Goal: Task Accomplishment & Management: Manage account settings

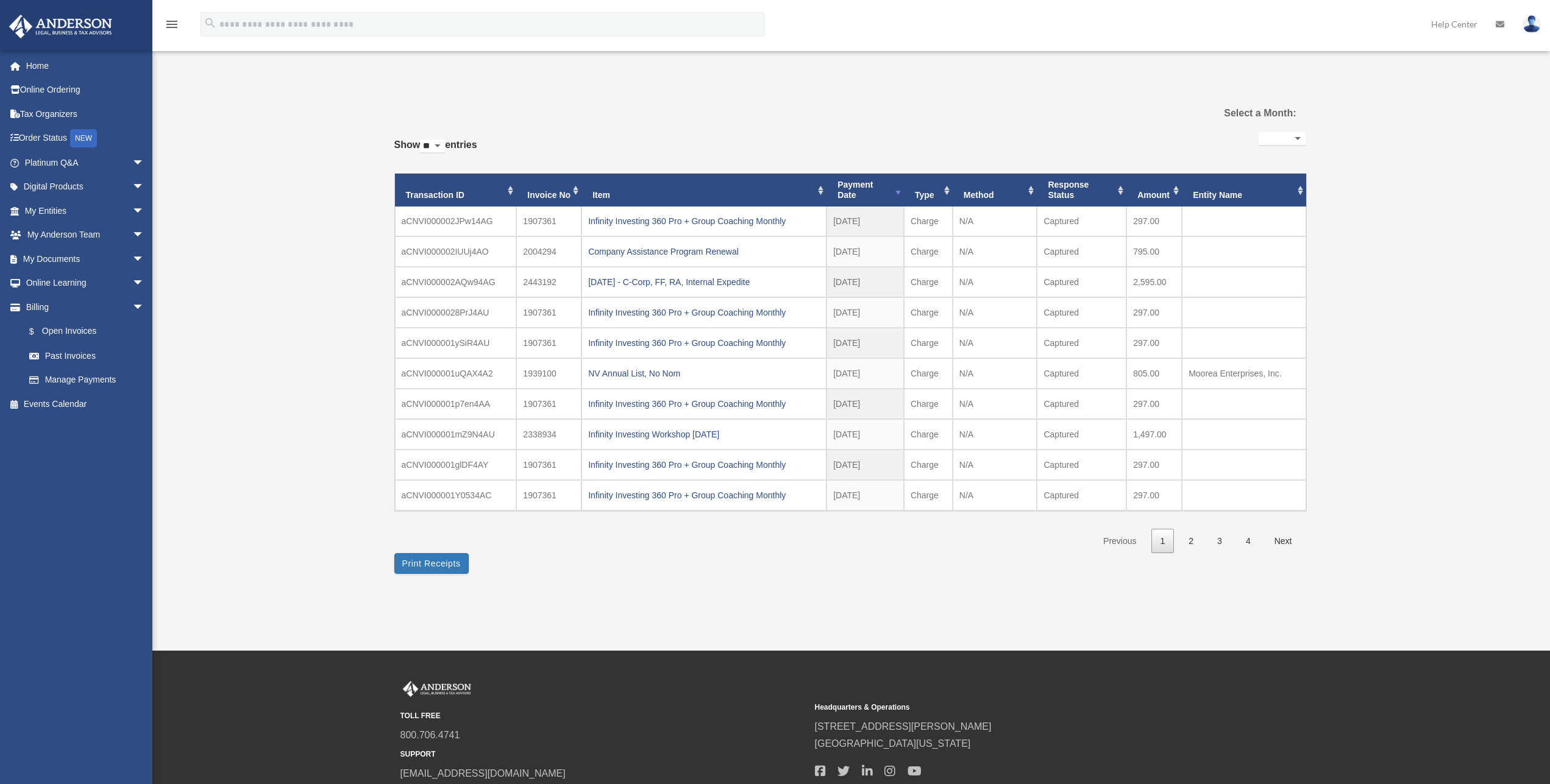
select select
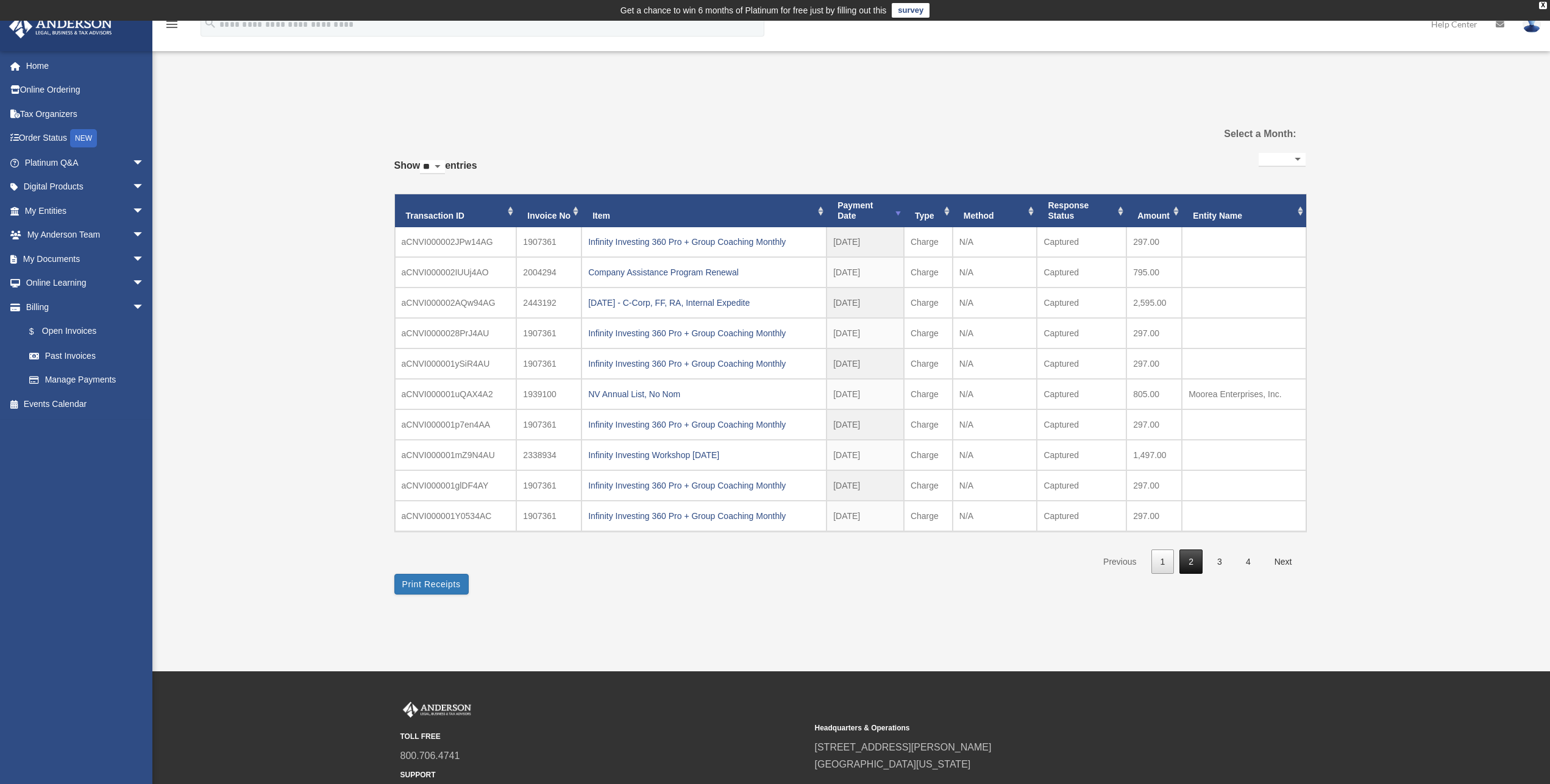
click at [1194, 561] on link "2" at bounding box center [1191, 562] width 23 height 25
click at [1162, 565] on link "1" at bounding box center [1162, 562] width 23 height 25
click at [132, 209] on span "arrow_drop_down" at bounding box center [144, 211] width 24 height 25
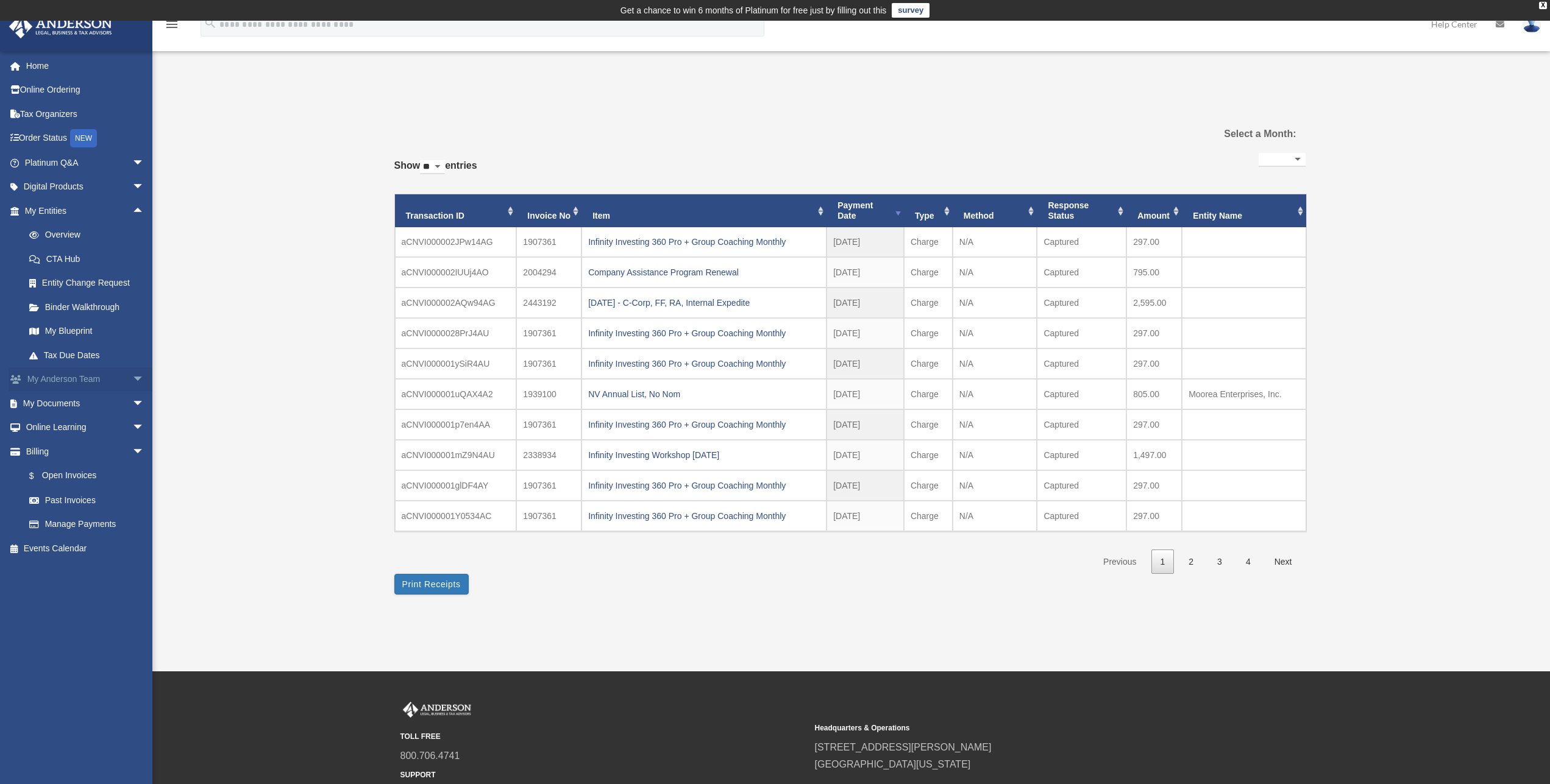
click at [132, 376] on span "arrow_drop_down" at bounding box center [144, 380] width 24 height 25
click at [132, 473] on span "arrow_drop_down" at bounding box center [144, 476] width 24 height 25
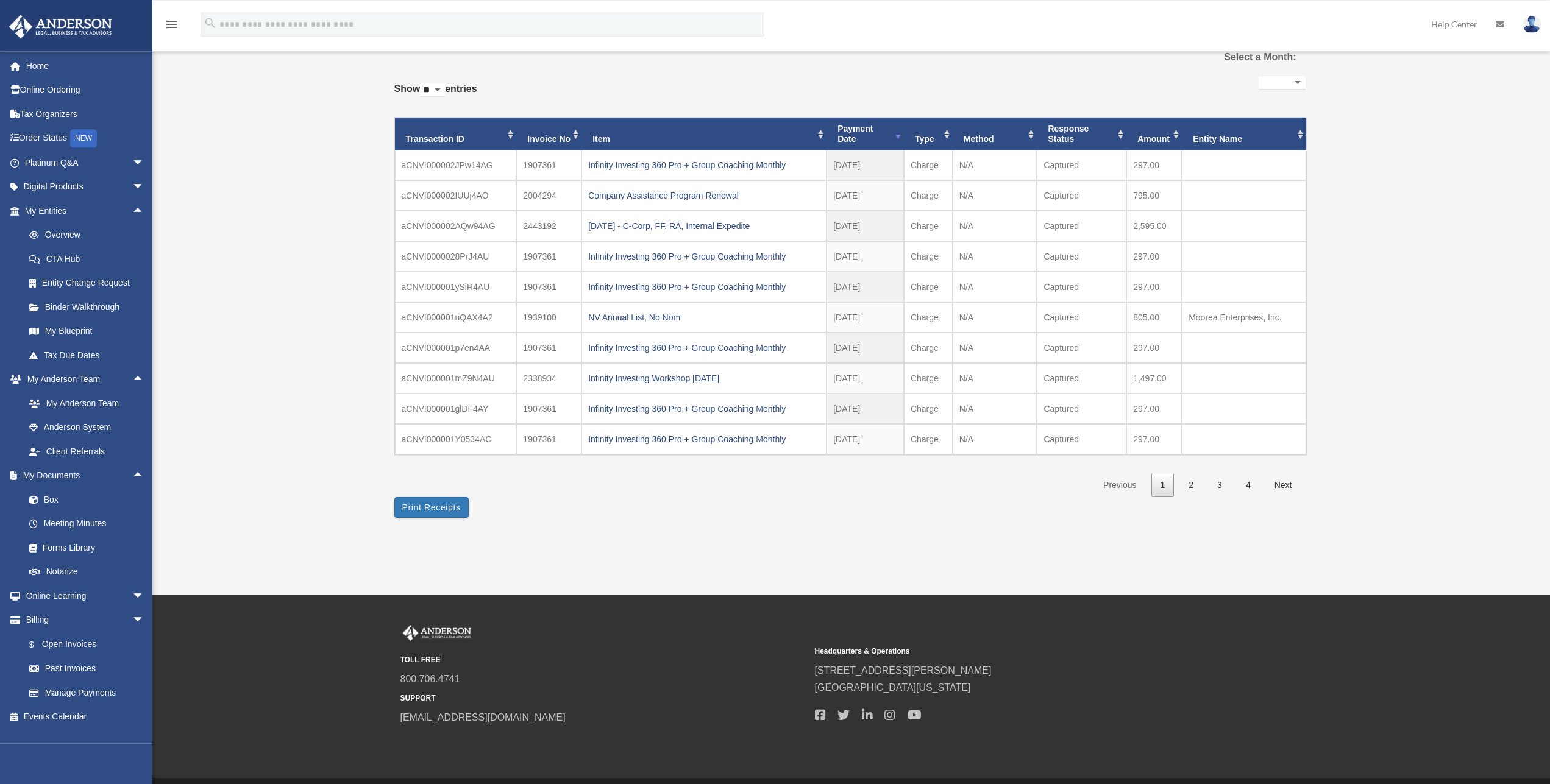
scroll to position [54, 0]
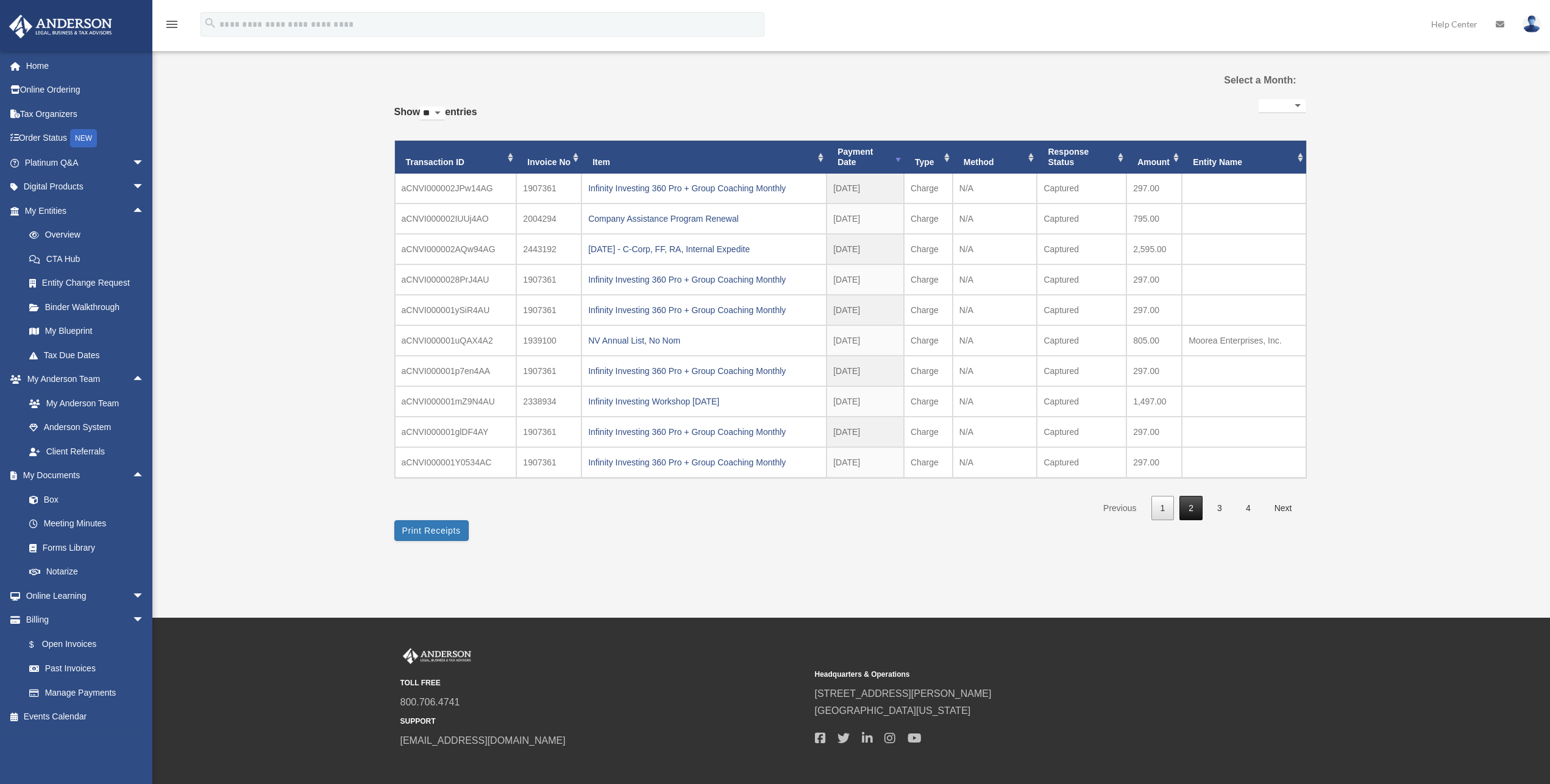
click at [1194, 516] on link "2" at bounding box center [1191, 509] width 23 height 25
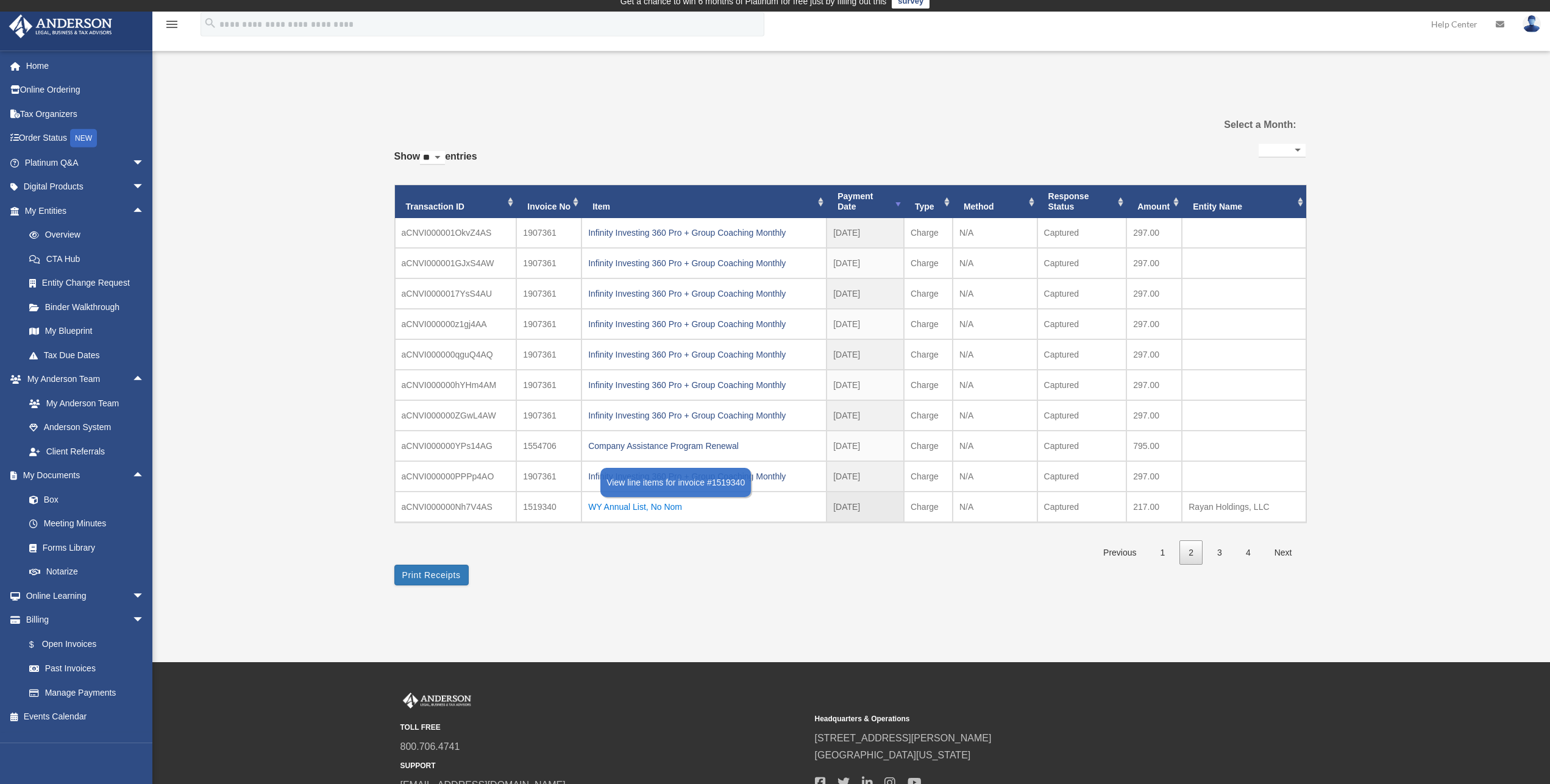
scroll to position [0, 0]
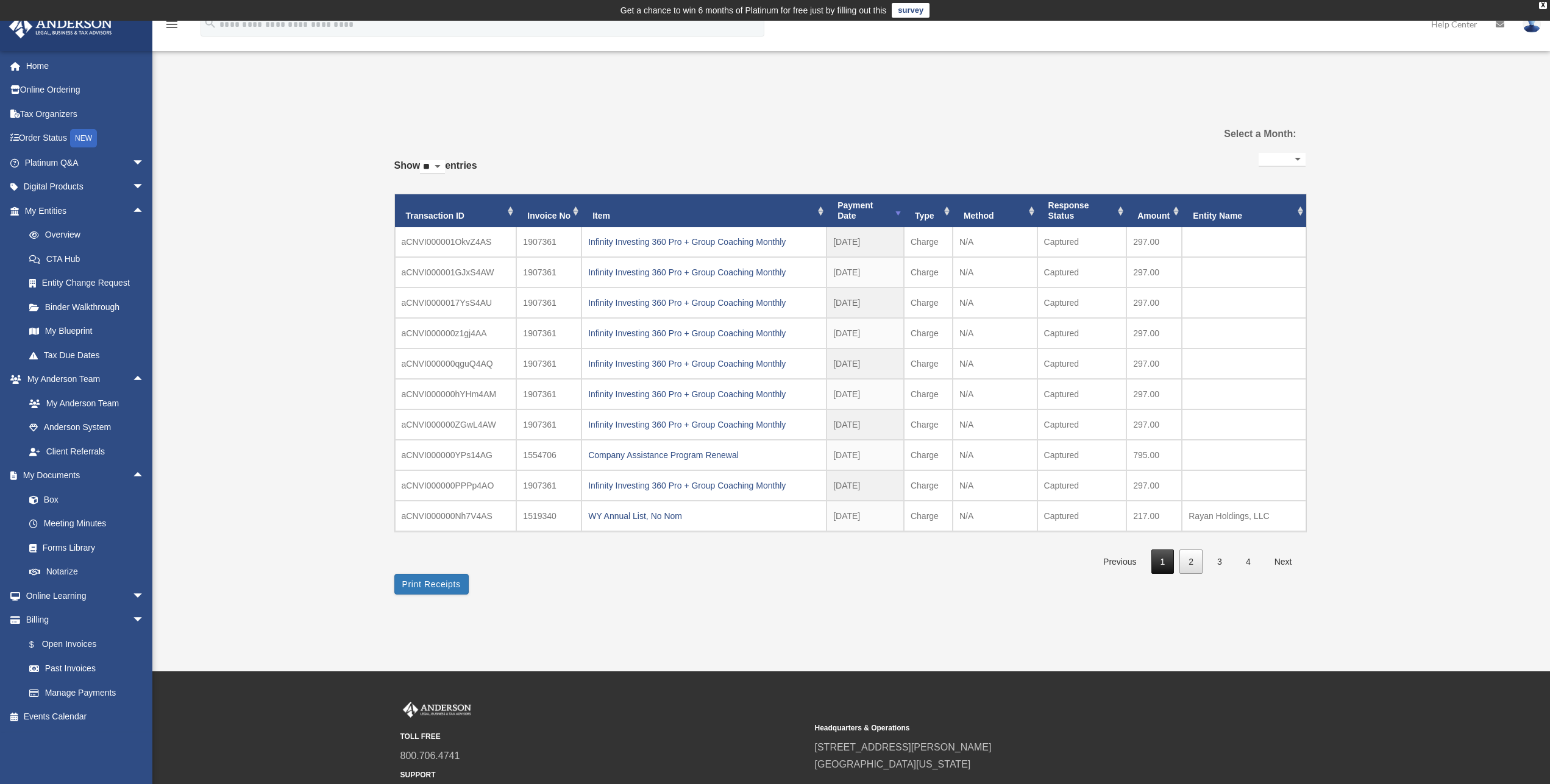
click at [1159, 555] on link "1" at bounding box center [1162, 562] width 23 height 25
click at [1186, 563] on link "2" at bounding box center [1191, 562] width 23 height 25
click at [1162, 562] on link "1" at bounding box center [1162, 562] width 23 height 25
click at [1199, 562] on link "2" at bounding box center [1191, 562] width 23 height 25
click at [37, 65] on link "Home" at bounding box center [86, 65] width 155 height 24
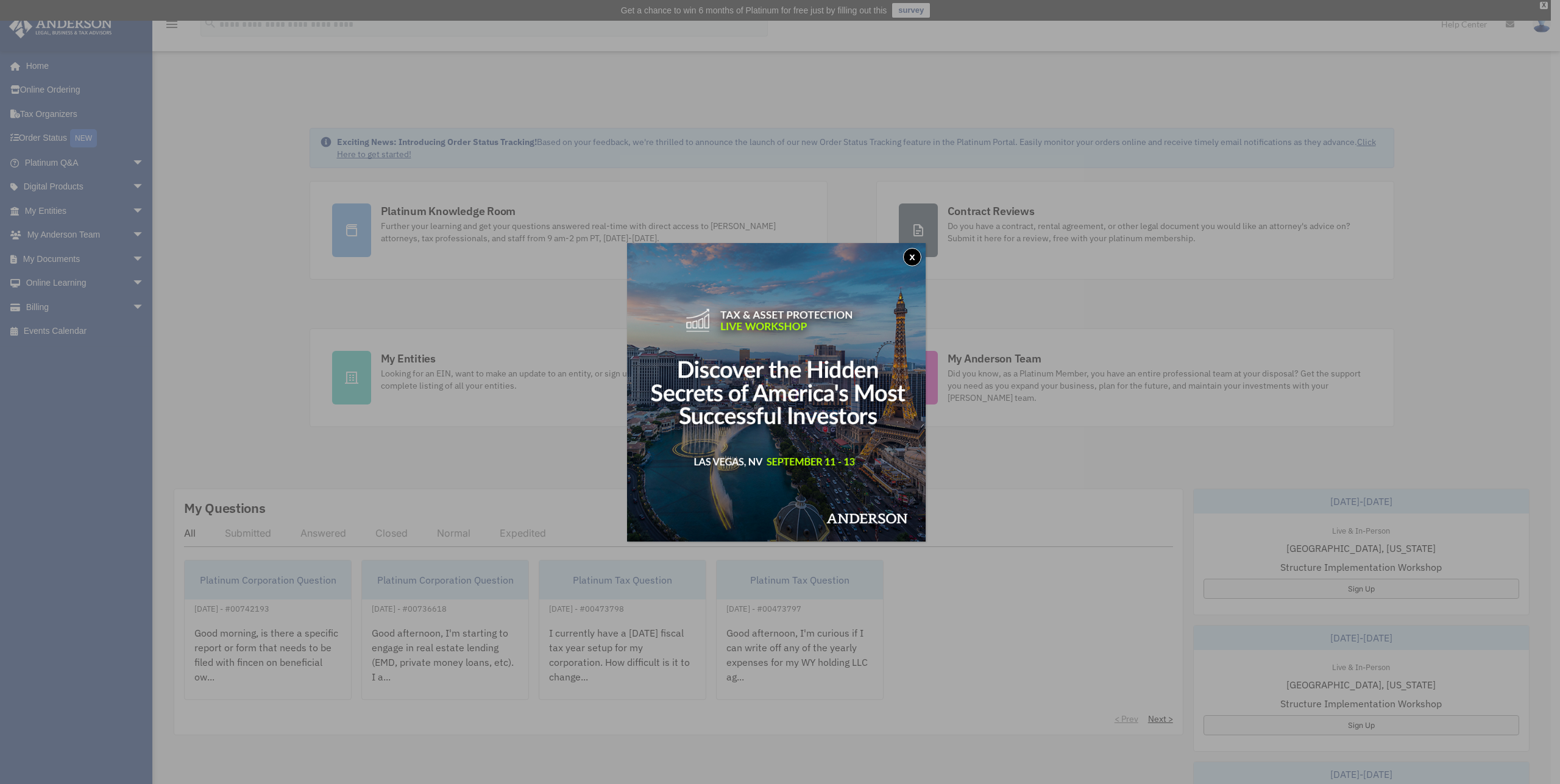
click at [914, 254] on button "x" at bounding box center [912, 257] width 18 height 18
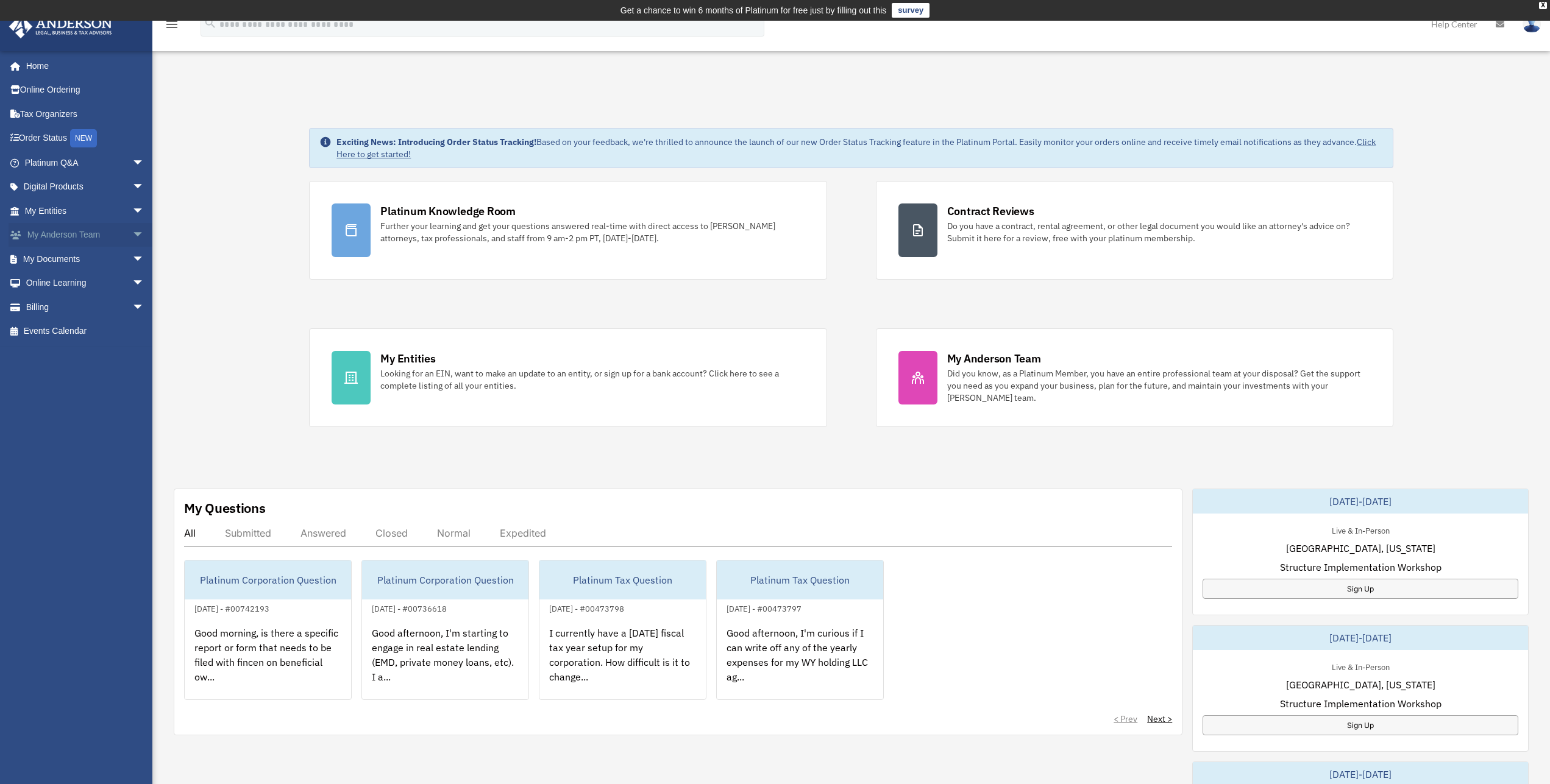
click at [132, 234] on span "arrow_drop_down" at bounding box center [144, 235] width 24 height 25
click at [132, 329] on span "arrow_drop_down" at bounding box center [144, 332] width 24 height 25
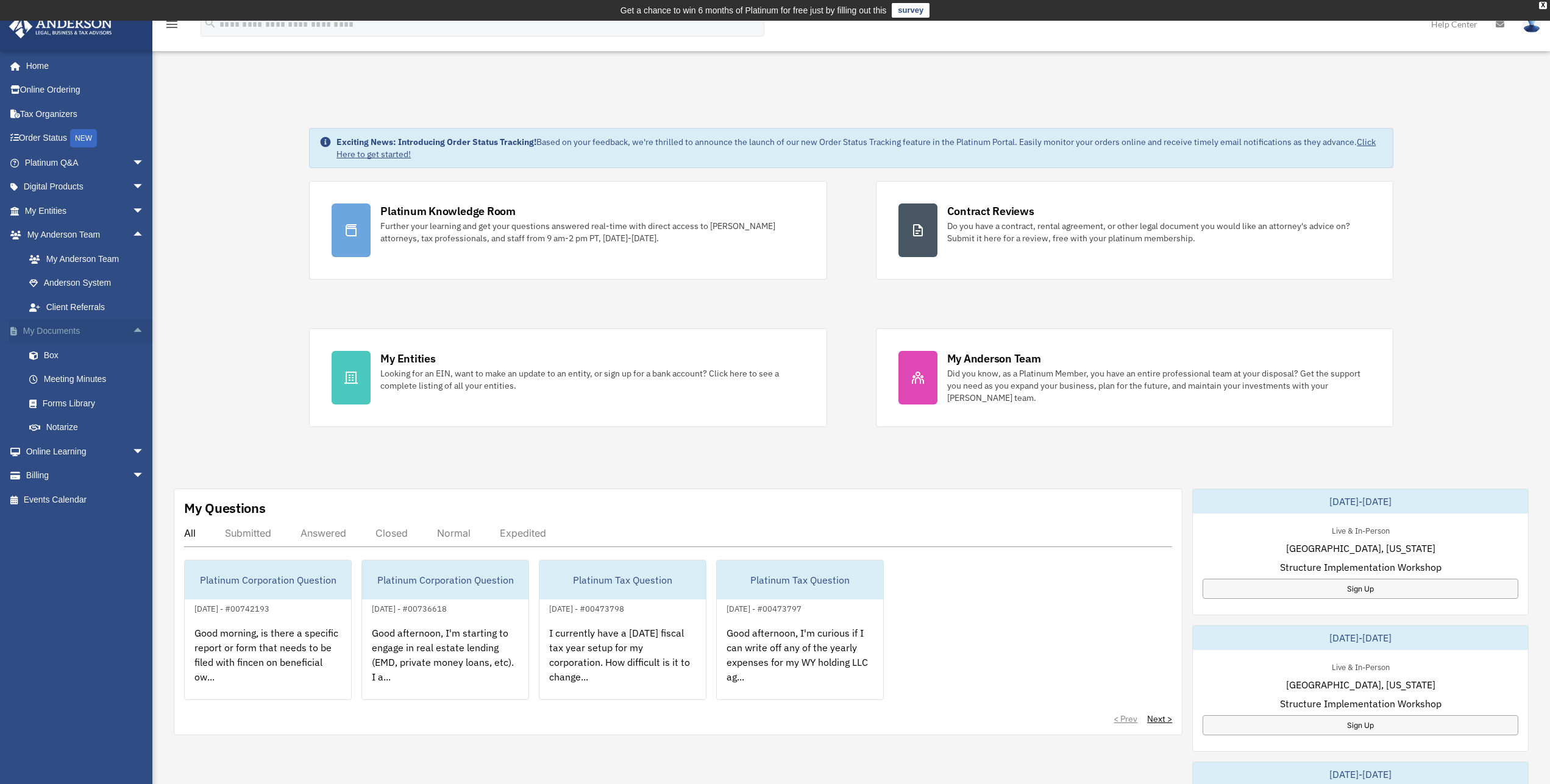
click at [132, 329] on span "arrow_drop_up" at bounding box center [144, 332] width 24 height 25
click at [132, 378] on span "arrow_drop_down" at bounding box center [144, 380] width 24 height 25
click at [73, 404] on link "$ Open Invoices" at bounding box center [90, 404] width 146 height 25
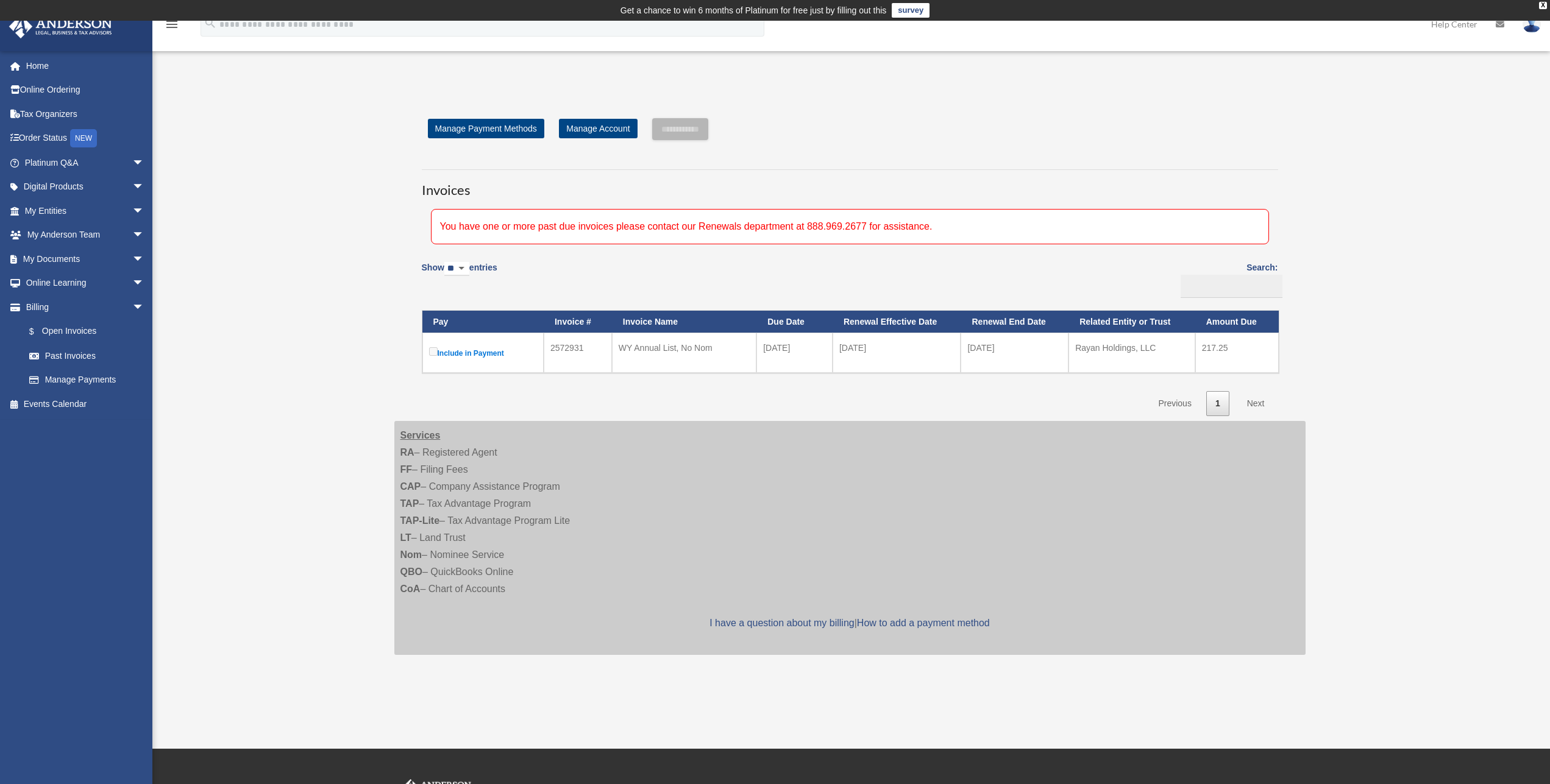
click at [359, 361] on div "Open Invoices mabarwick@gmail.com Sign Out mabarwick@gmail.com Home Online Orde…" at bounding box center [775, 385] width 1550 height 604
click at [473, 352] on label "Include in Payment" at bounding box center [483, 352] width 108 height 16
click at [1543, 4] on div "X" at bounding box center [1543, 6] width 8 height 7
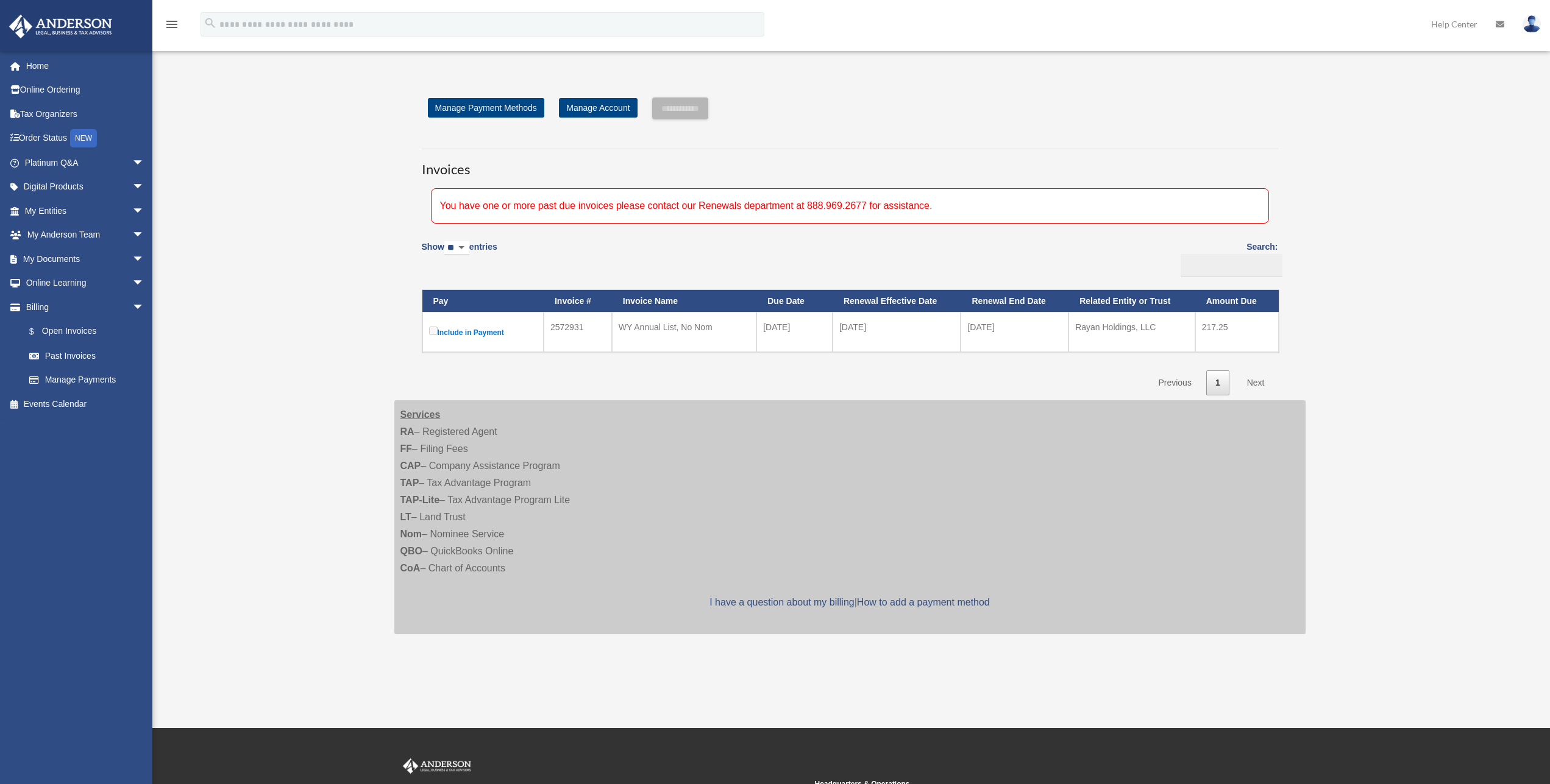
click at [462, 331] on label "Include in Payment" at bounding box center [483, 332] width 108 height 16
click at [454, 329] on label "Include in Payment" at bounding box center [483, 332] width 108 height 16
click at [464, 329] on label "Include in Payment" at bounding box center [483, 332] width 108 height 16
click at [710, 351] on td "WY Annual List, No Nom" at bounding box center [684, 332] width 145 height 40
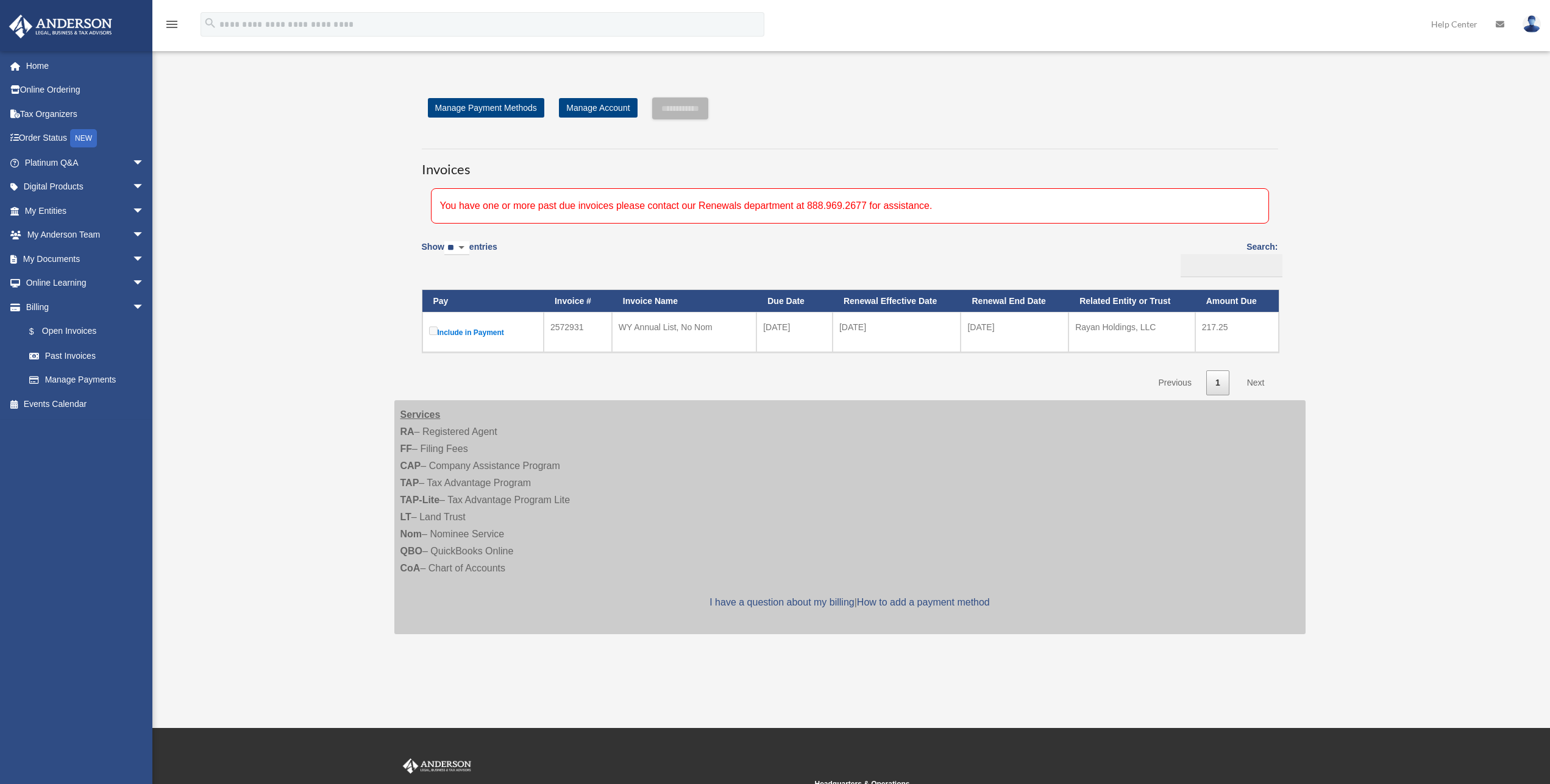
click at [471, 330] on label "Include in Payment" at bounding box center [483, 332] width 108 height 16
click at [69, 353] on link "Past Invoices" at bounding box center [90, 356] width 146 height 24
click at [69, 329] on link "$ Open Invoices" at bounding box center [90, 332] width 146 height 25
click at [450, 331] on label "Include in Payment" at bounding box center [483, 332] width 108 height 16
click at [488, 109] on link "Manage Payment Methods" at bounding box center [486, 108] width 116 height 19
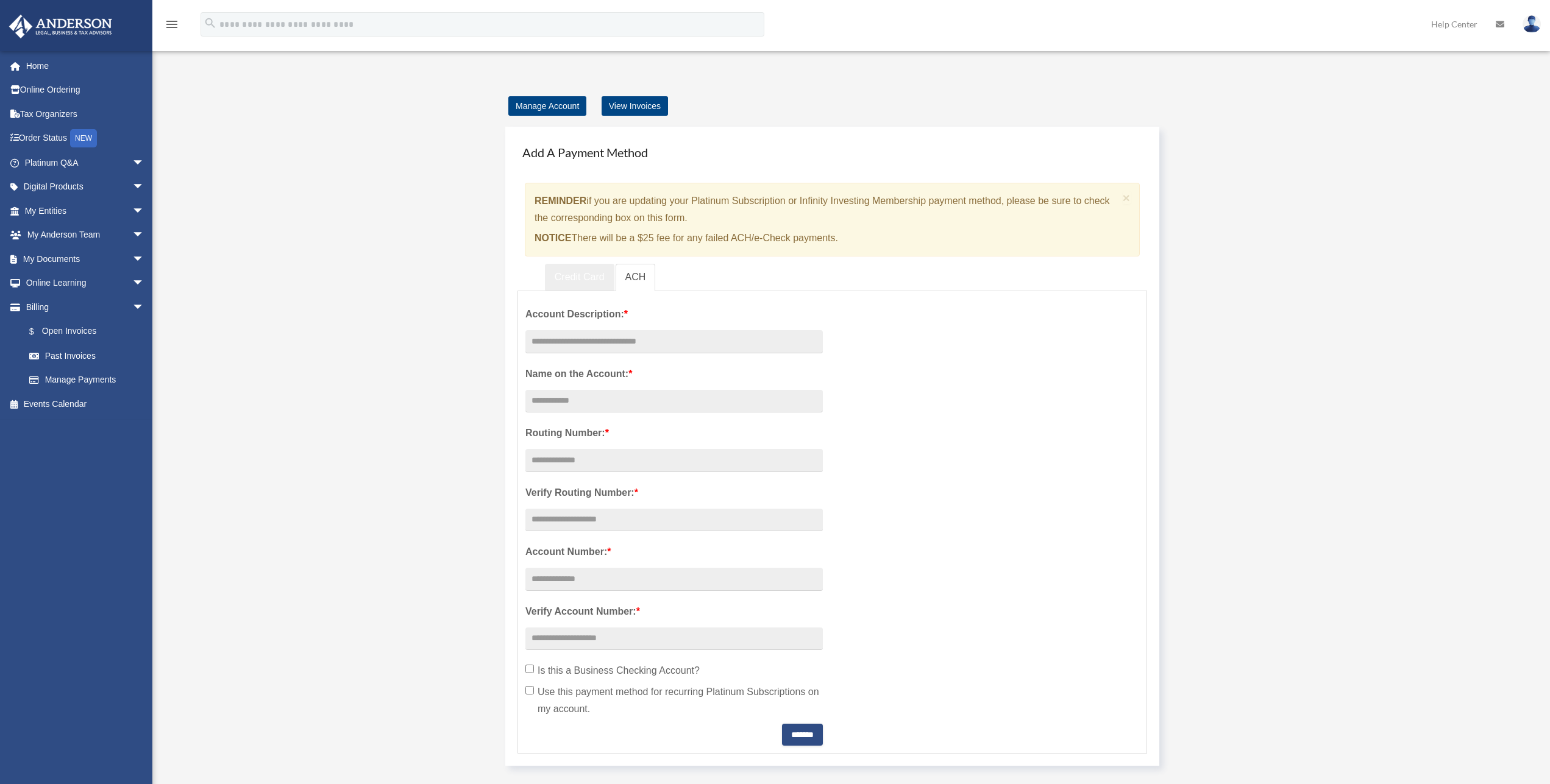
click at [578, 280] on link "Credit Card" at bounding box center [580, 278] width 70 height 27
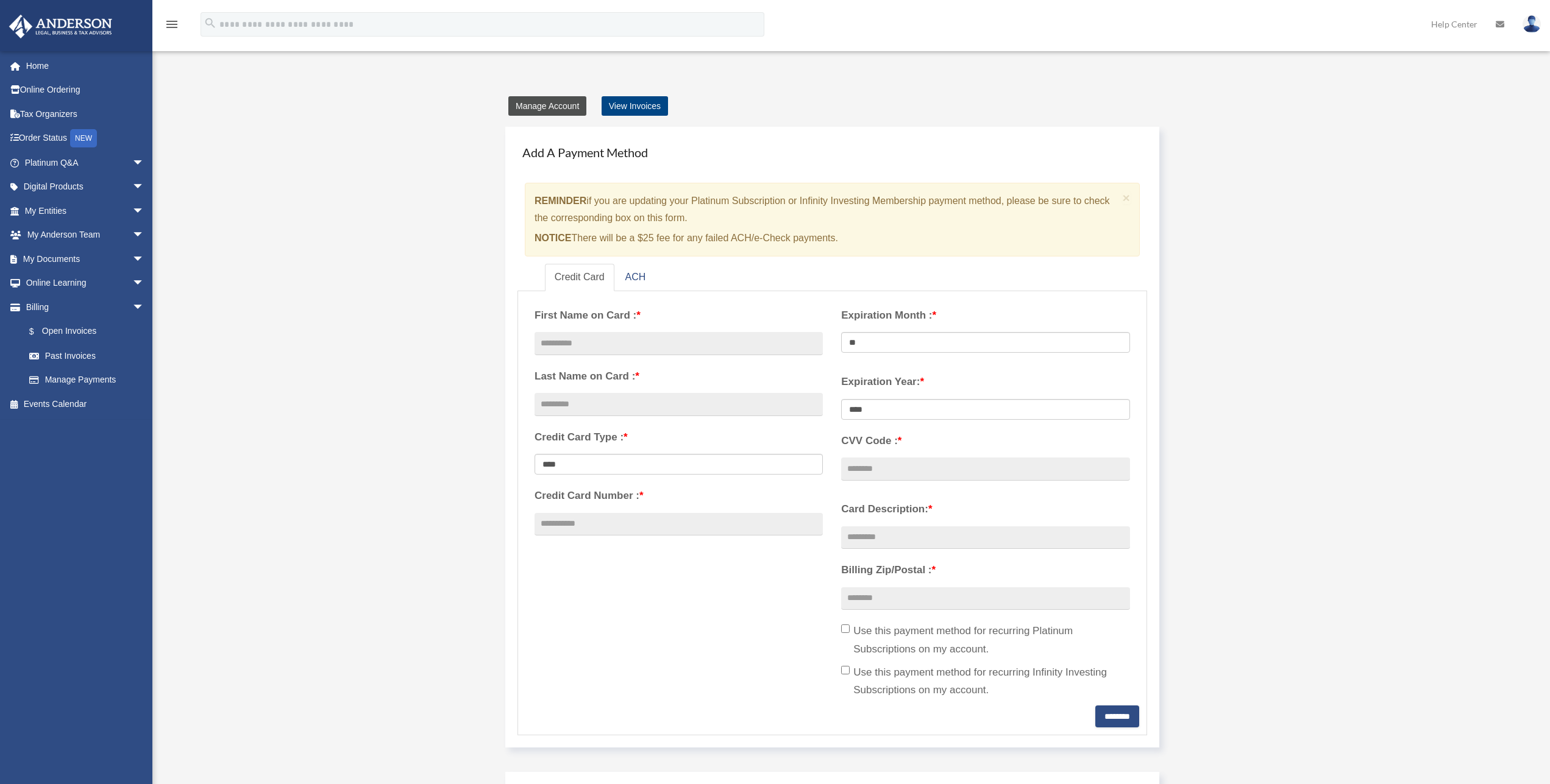
click at [538, 103] on link "Manage Account" at bounding box center [547, 106] width 78 height 19
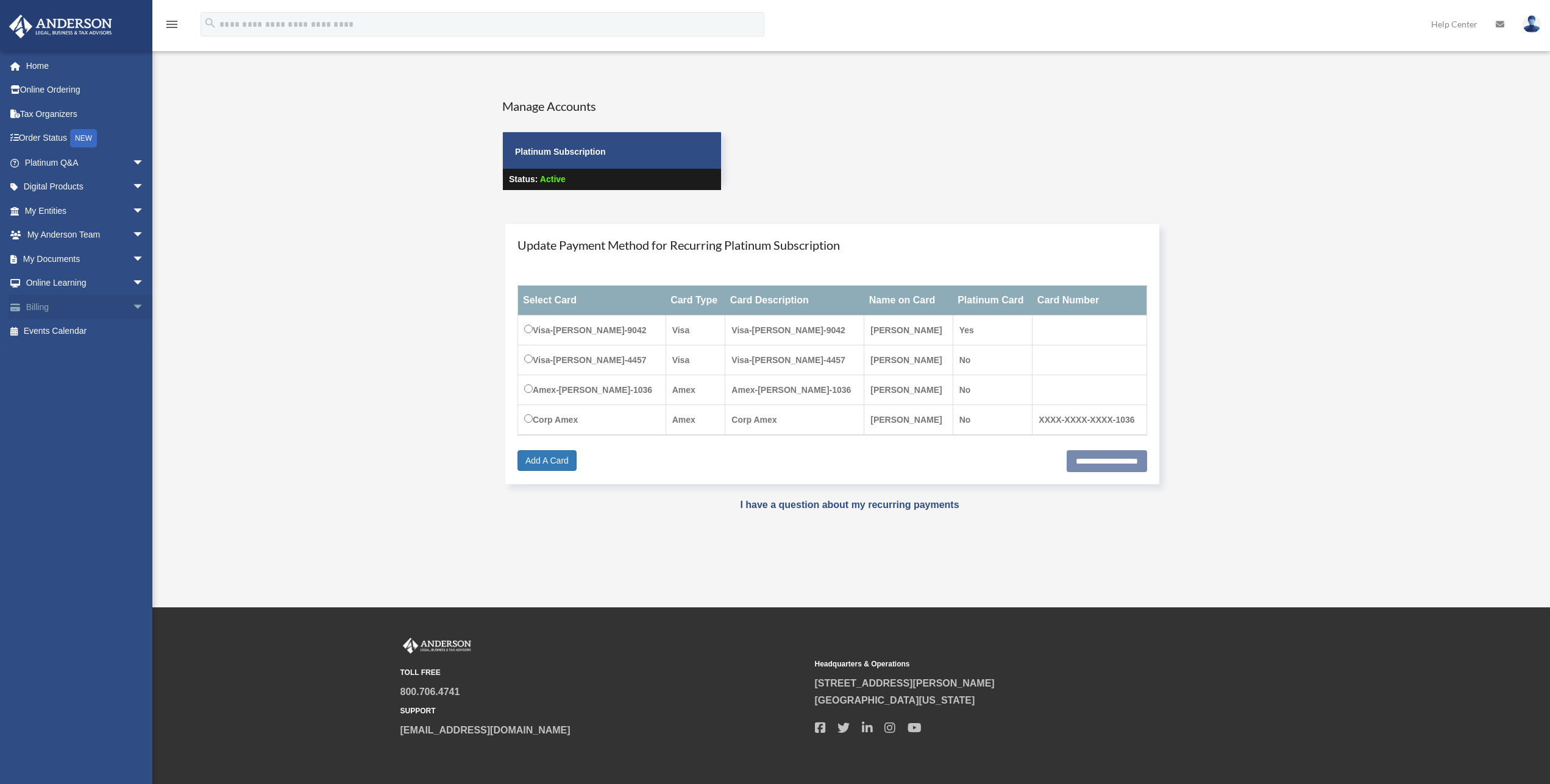
click at [132, 308] on span "arrow_drop_down" at bounding box center [144, 308] width 24 height 25
click at [70, 331] on link "$ Open Invoices" at bounding box center [90, 332] width 146 height 25
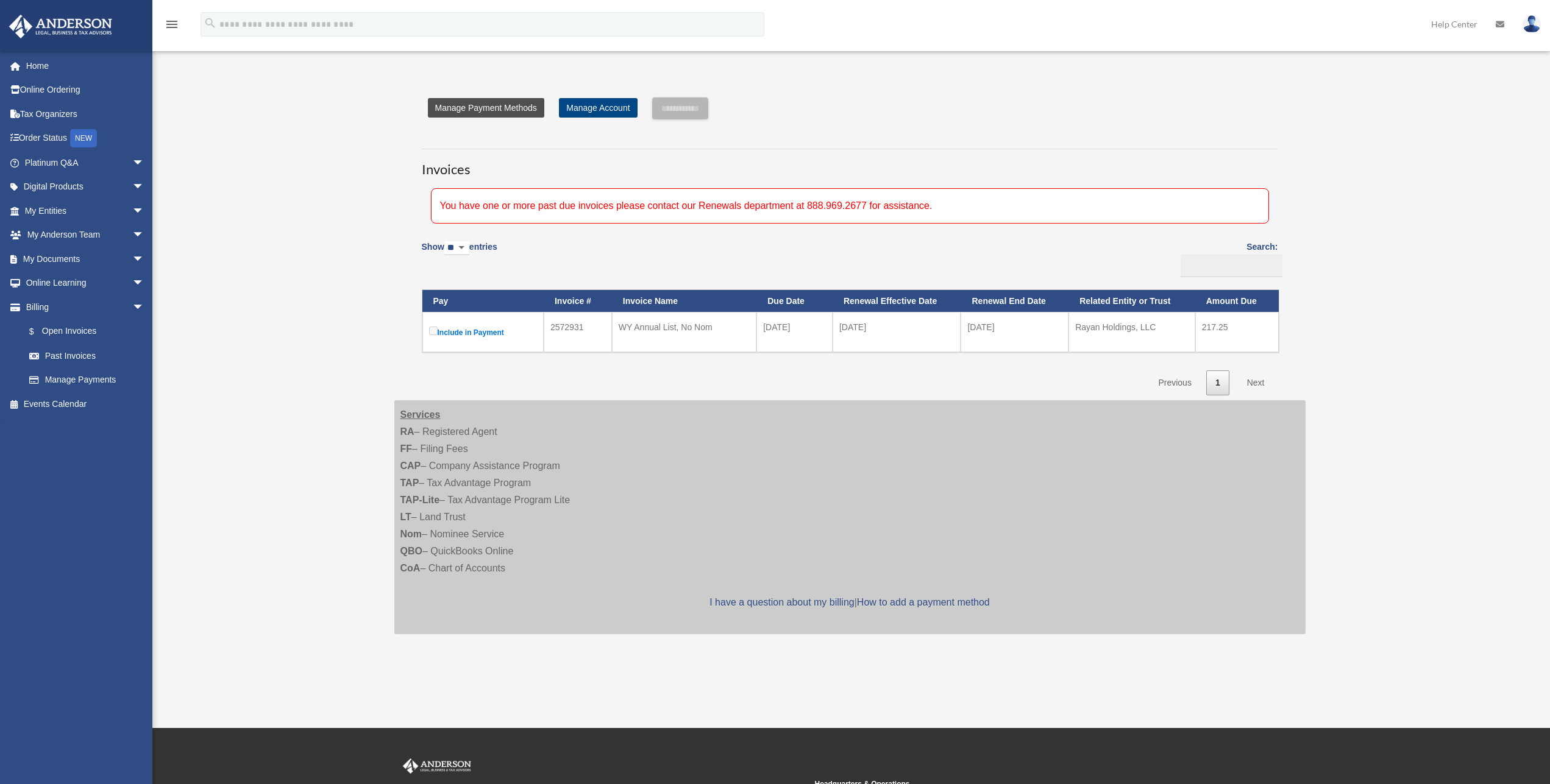
click at [497, 108] on link "Manage Payment Methods" at bounding box center [486, 108] width 116 height 19
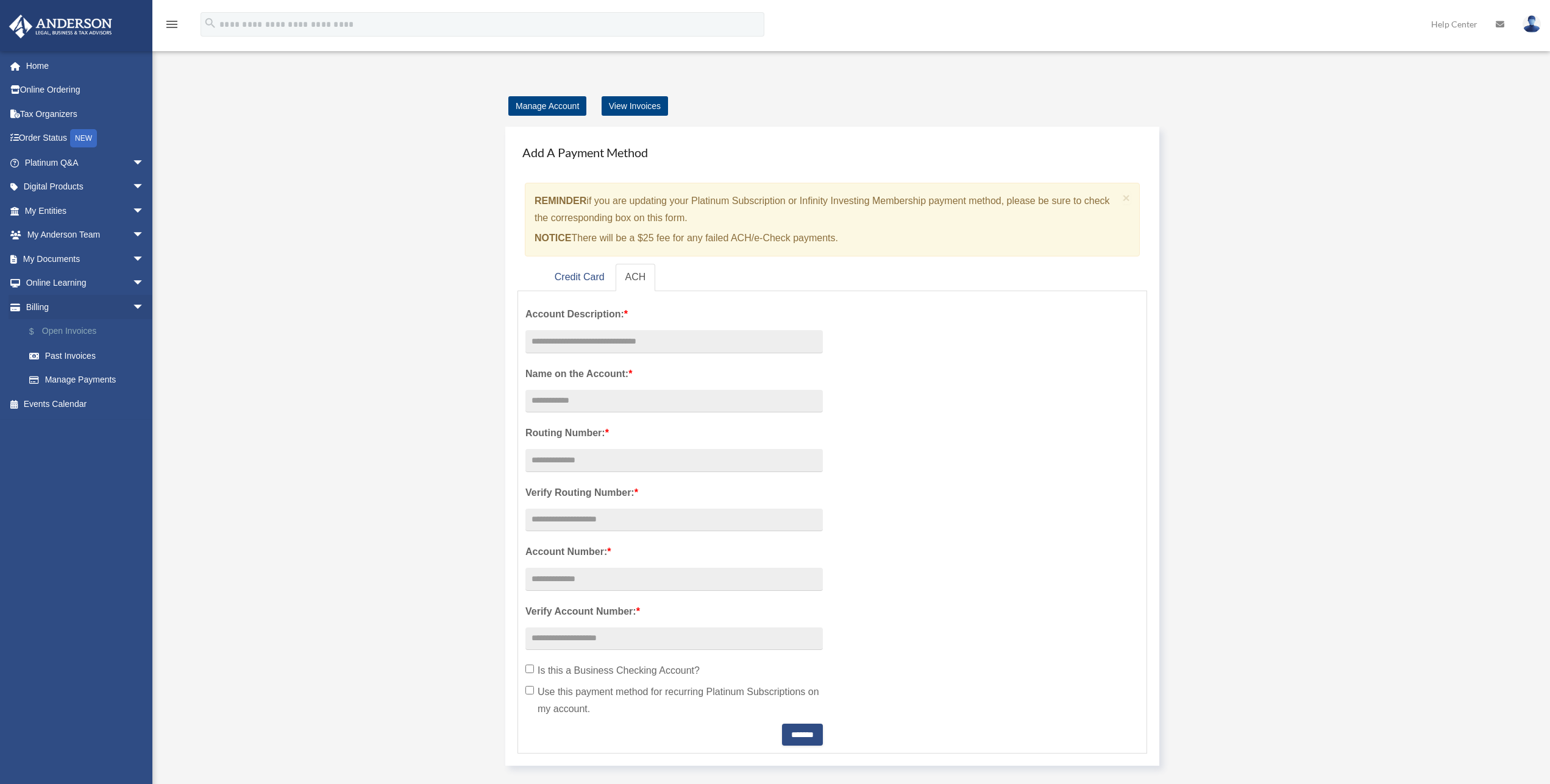
click at [74, 328] on link "$ Open Invoices" at bounding box center [90, 332] width 146 height 25
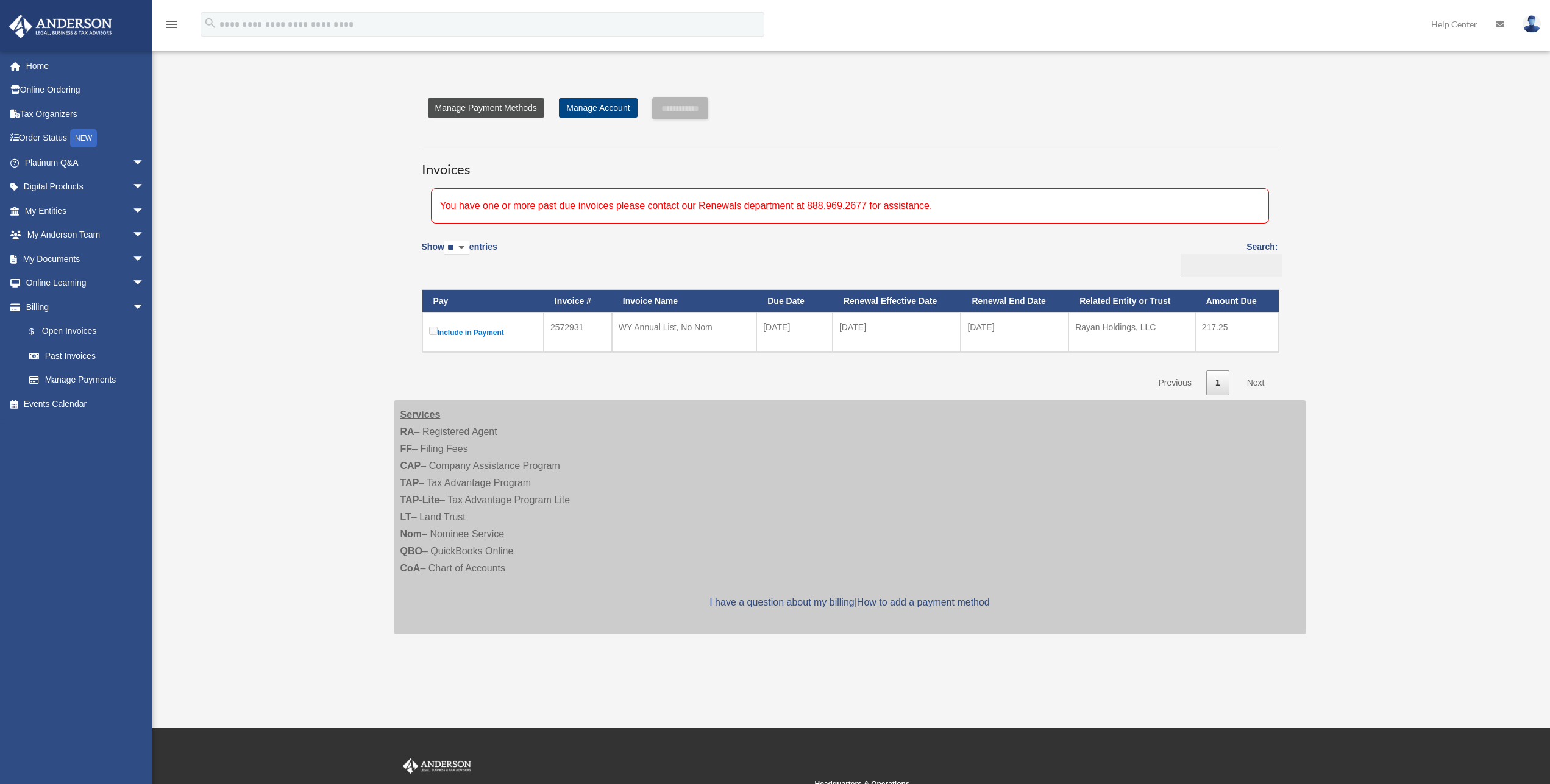
click at [486, 108] on link "Manage Payment Methods" at bounding box center [486, 108] width 116 height 19
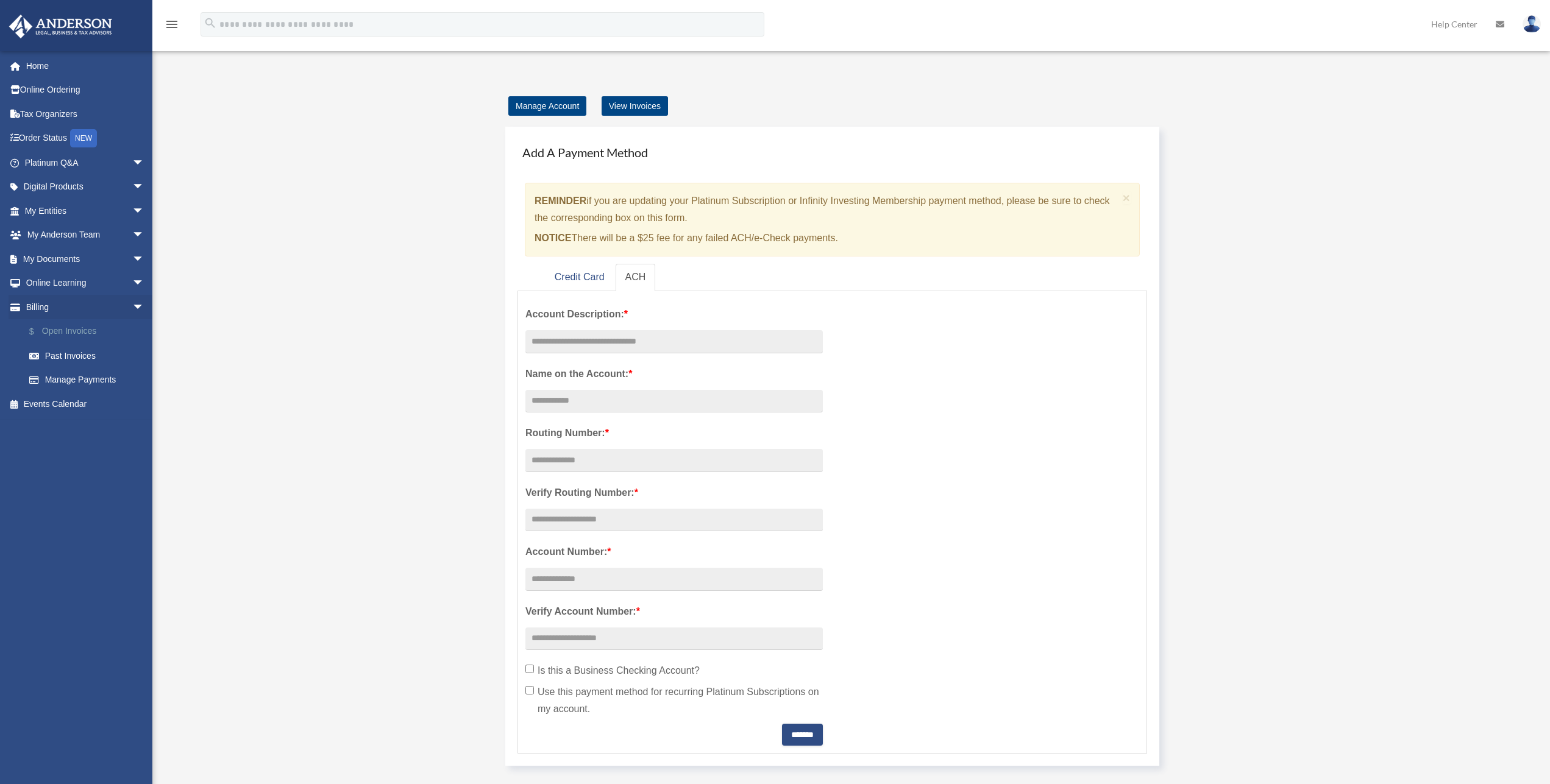
click at [71, 331] on link "$ Open Invoices" at bounding box center [90, 332] width 146 height 25
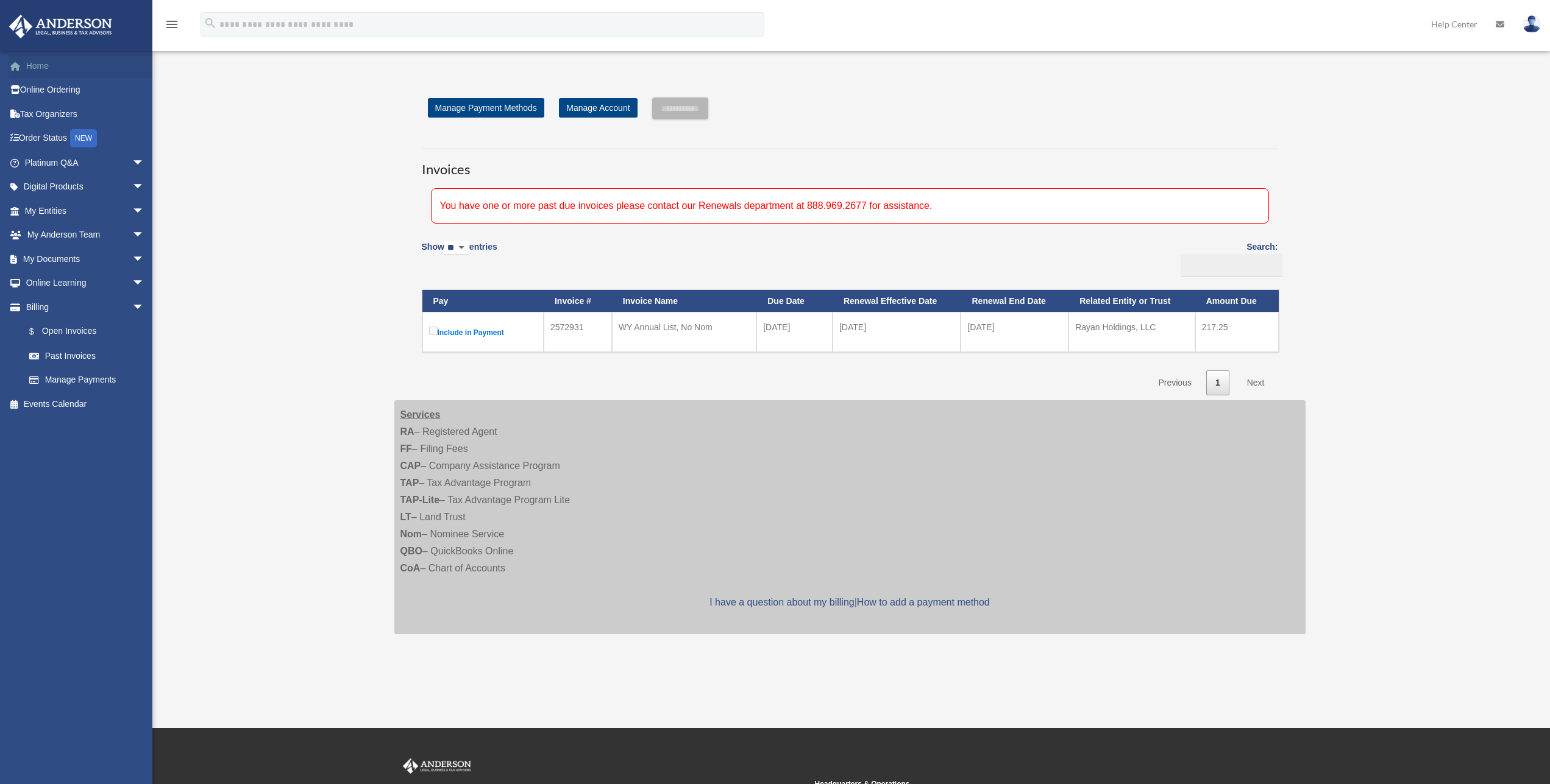
click at [39, 65] on link "Home" at bounding box center [86, 65] width 155 height 24
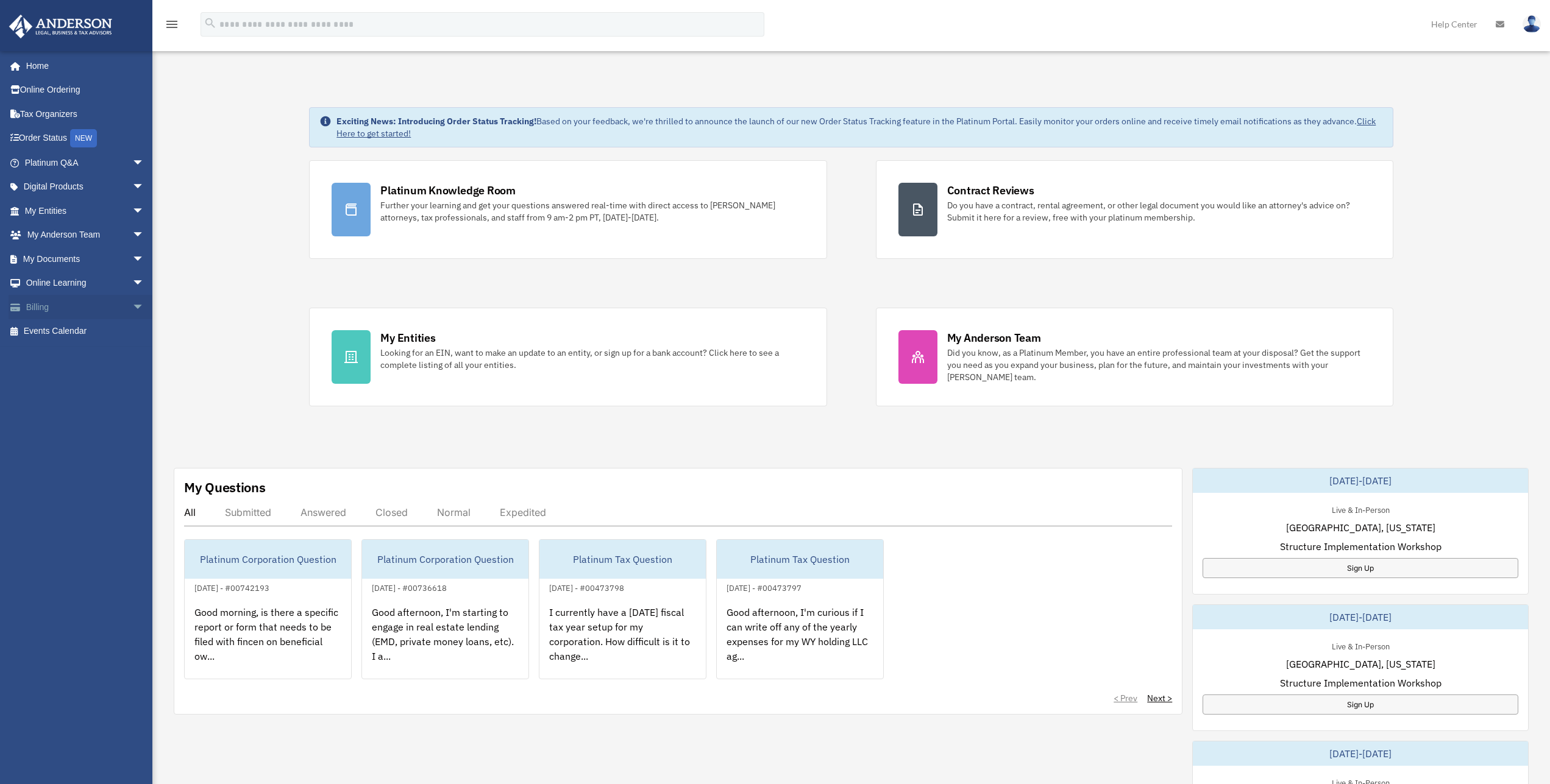
click at [132, 309] on span "arrow_drop_down" at bounding box center [144, 308] width 24 height 25
click at [73, 333] on link "$ Open Invoices" at bounding box center [90, 332] width 146 height 25
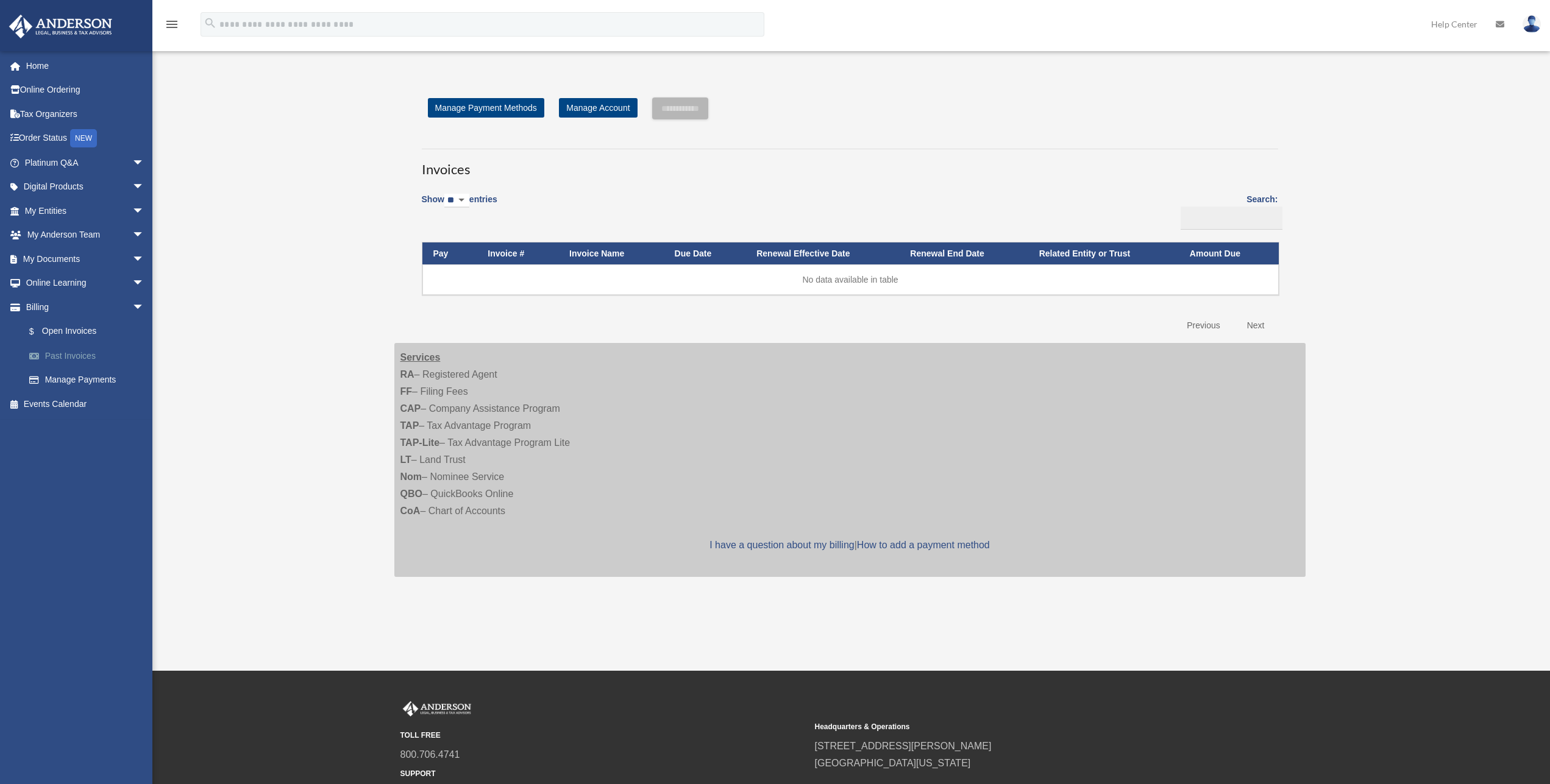
click at [72, 353] on link "Past Invoices" at bounding box center [90, 356] width 146 height 24
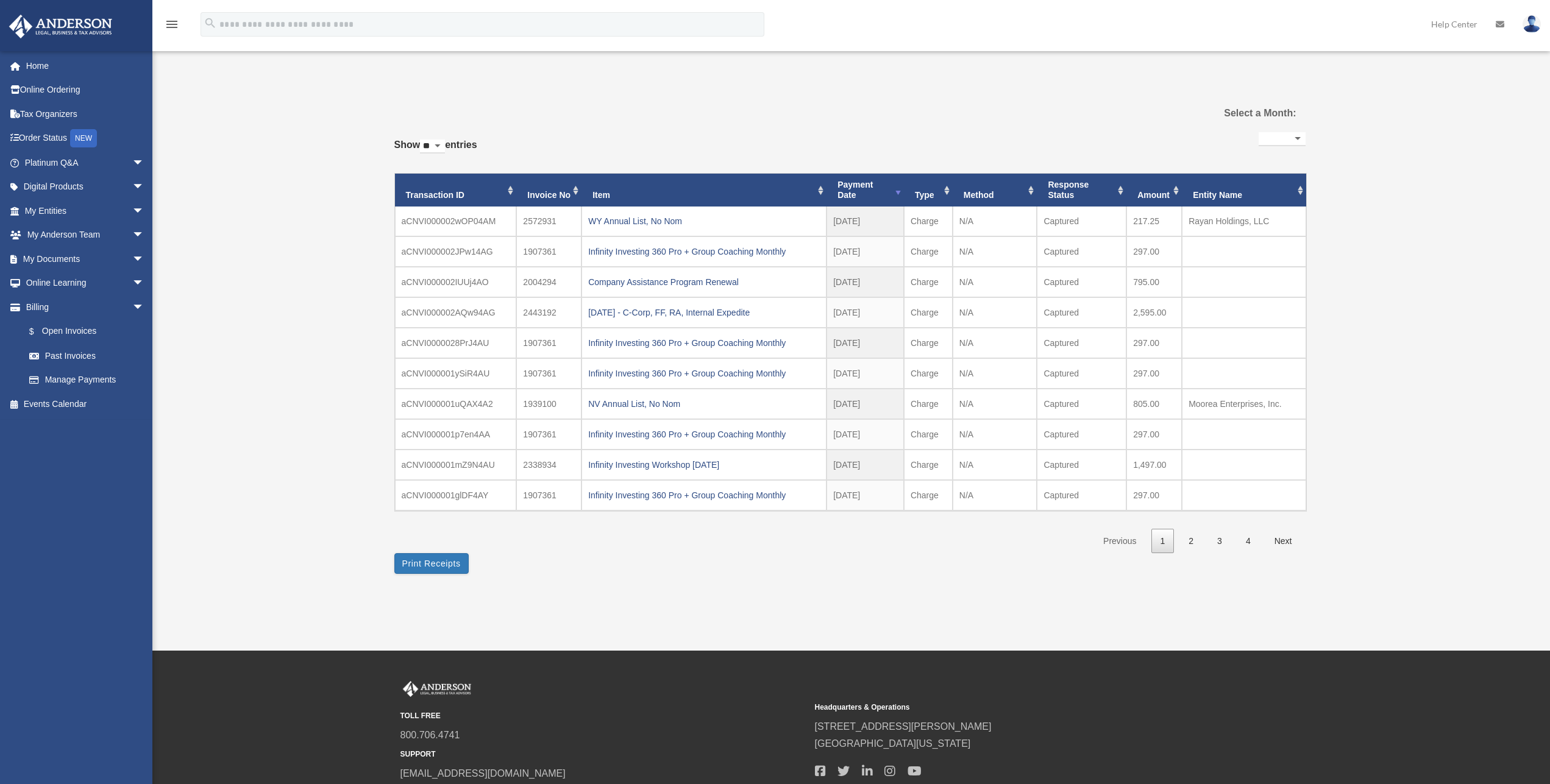
select select
click at [132, 281] on span "arrow_drop_down" at bounding box center [144, 283] width 24 height 25
click at [132, 281] on span "arrow_drop_up" at bounding box center [144, 283] width 24 height 25
click at [70, 407] on link "Events Calendar" at bounding box center [86, 404] width 155 height 24
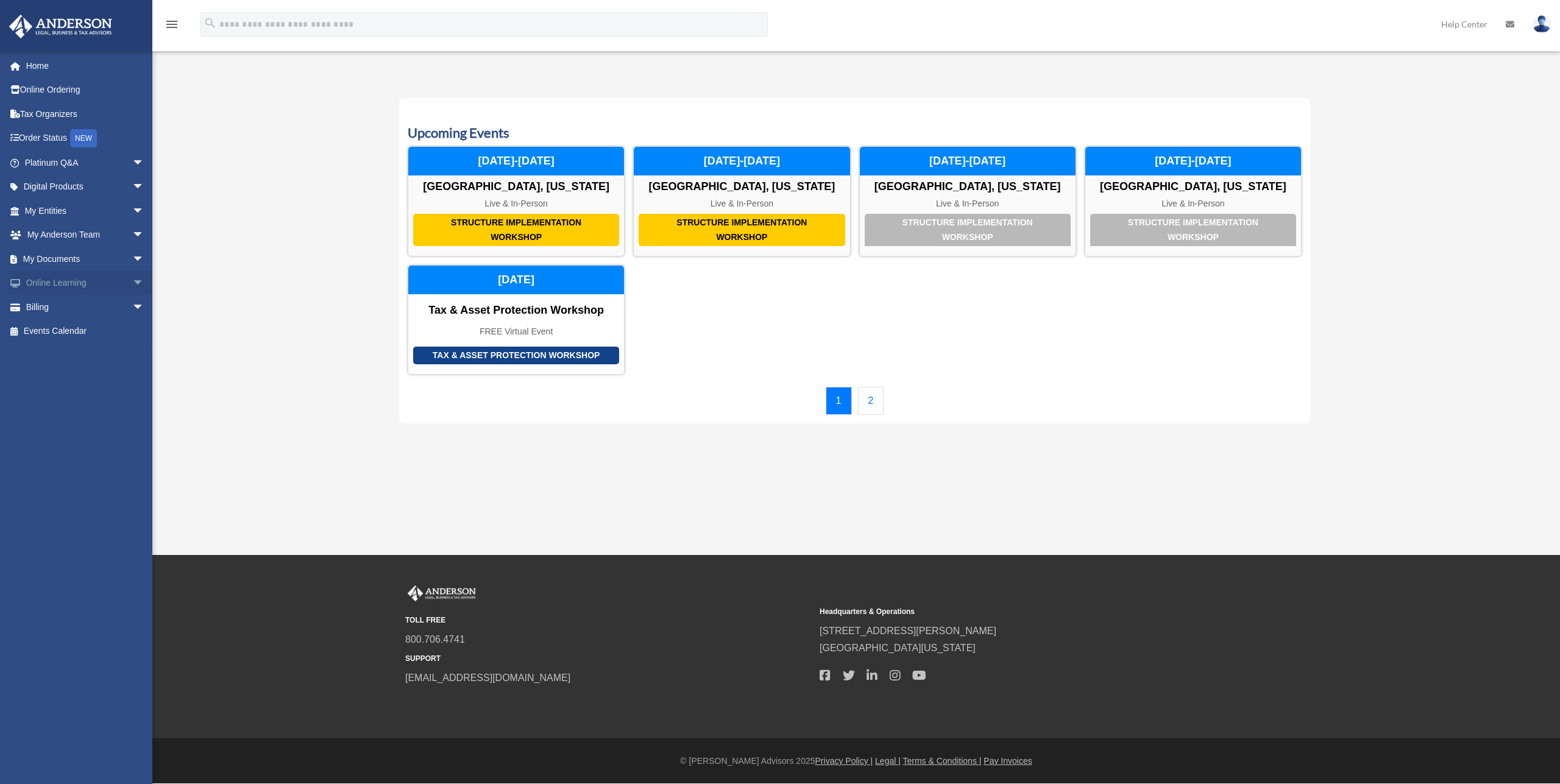
click at [132, 284] on span "arrow_drop_down" at bounding box center [144, 283] width 24 height 25
click at [132, 282] on span "arrow_drop_up" at bounding box center [144, 283] width 24 height 25
click at [132, 159] on span "arrow_drop_down" at bounding box center [144, 163] width 24 height 25
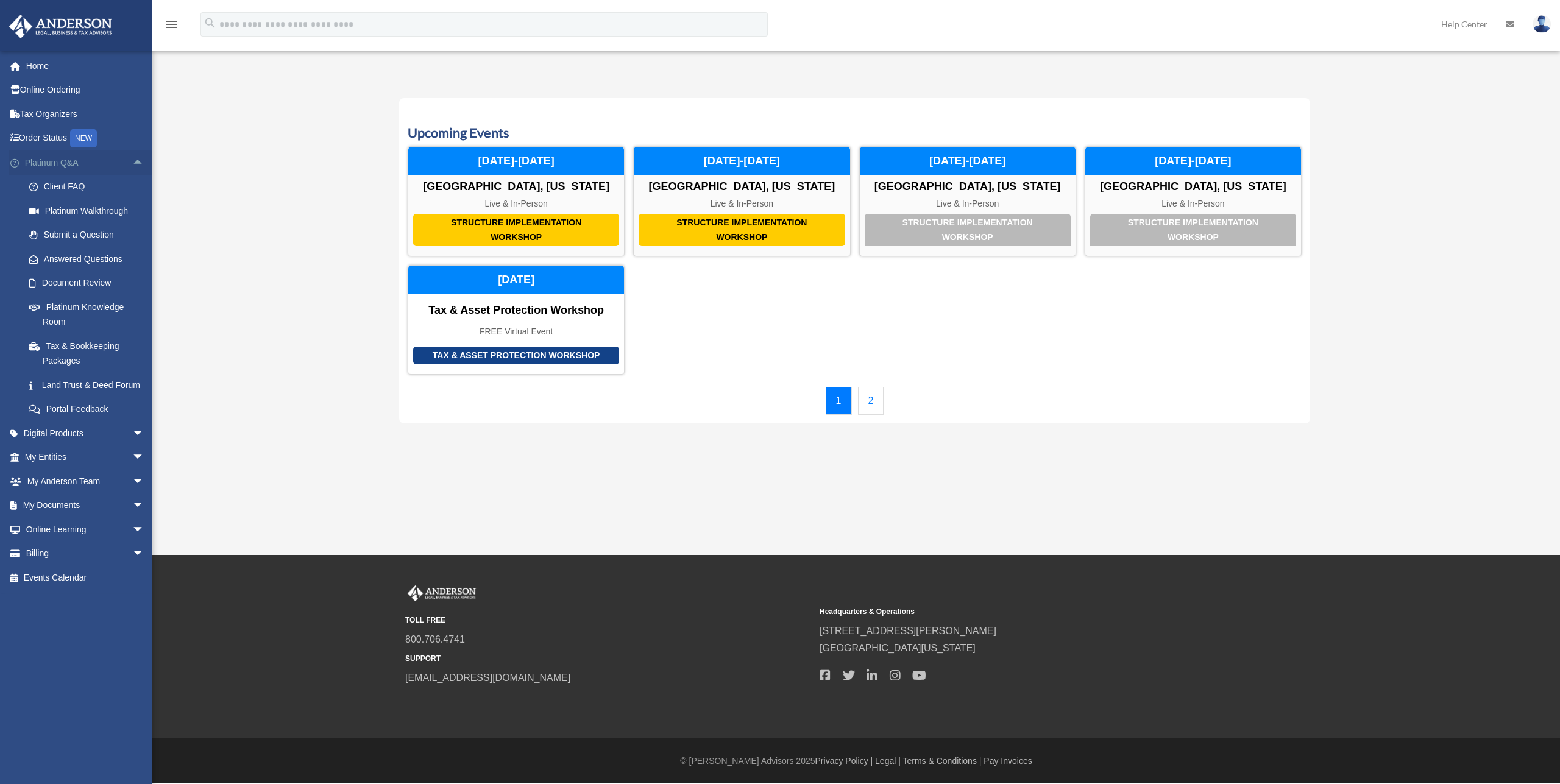
click at [132, 159] on span "arrow_drop_up" at bounding box center [144, 163] width 24 height 25
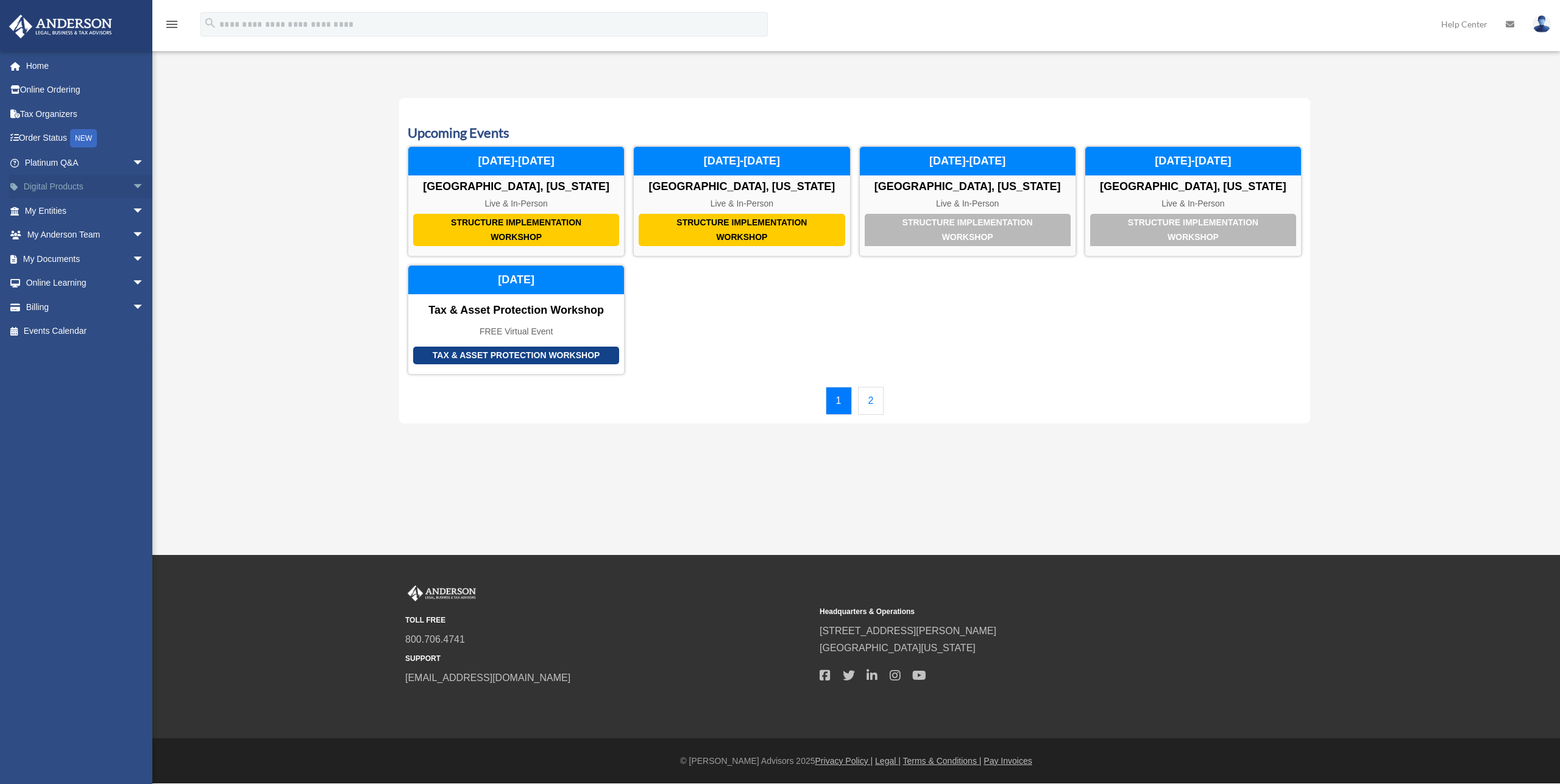
click at [132, 190] on span "arrow_drop_down" at bounding box center [144, 187] width 24 height 25
click at [132, 190] on span "arrow_drop_up" at bounding box center [144, 187] width 24 height 25
click at [60, 329] on link "Events Calendar" at bounding box center [86, 331] width 154 height 24
click at [38, 67] on link "Home" at bounding box center [86, 65] width 154 height 24
